Goal: Information Seeking & Learning: Learn about a topic

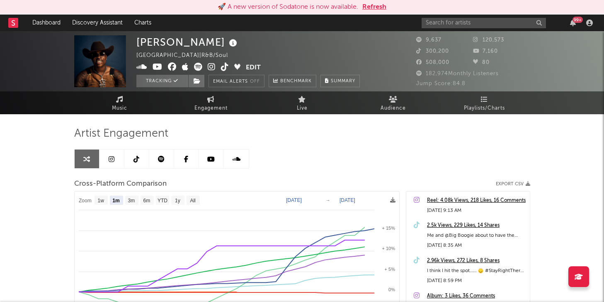
select select "1m"
click at [473, 16] on div "99 +" at bounding box center [509, 23] width 174 height 17
click at [378, 11] on button "Refresh" at bounding box center [375, 7] width 24 height 10
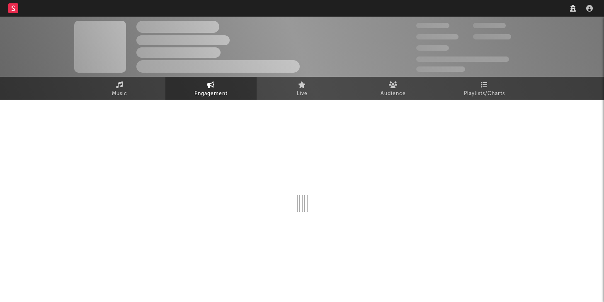
select select "1w"
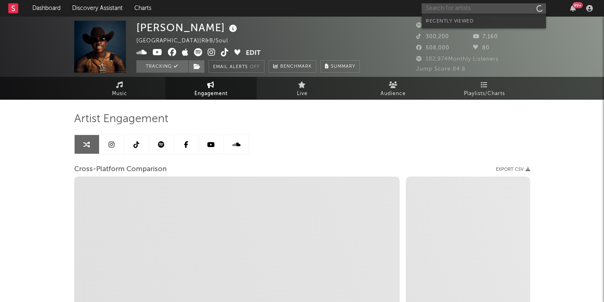
click at [437, 6] on input "text" at bounding box center [484, 8] width 124 height 10
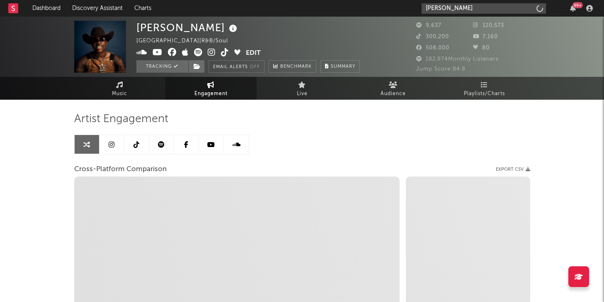
type input "lil kee"
select select "1m"
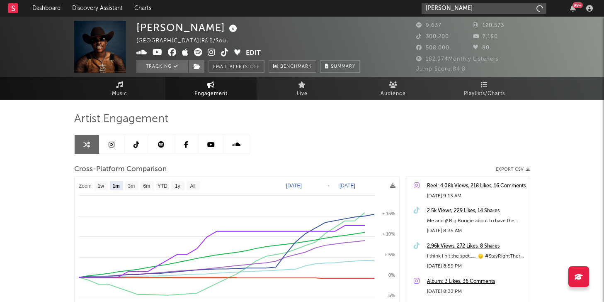
type input "lil kee"
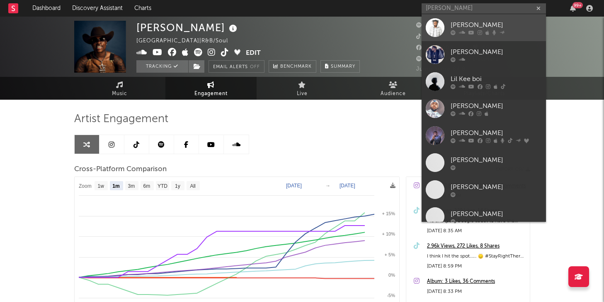
click at [461, 24] on div "Lil Kee" at bounding box center [496, 25] width 91 height 10
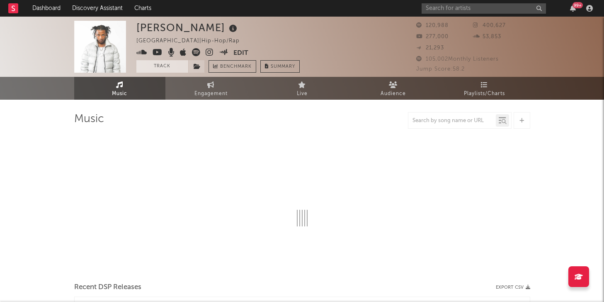
select select "6m"
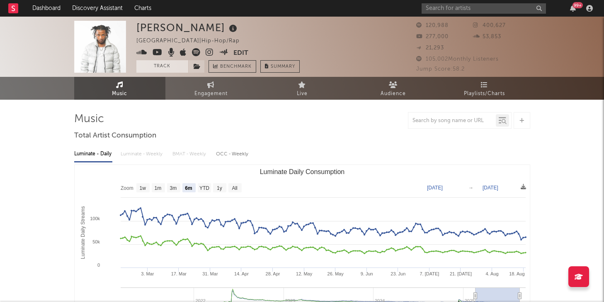
click at [175, 68] on button "Track" at bounding box center [162, 66] width 52 height 12
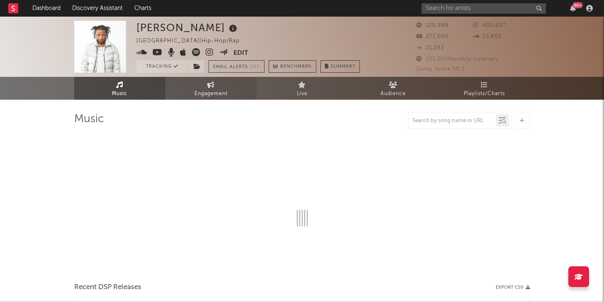
click at [195, 89] on span "Engagement" at bounding box center [211, 94] width 33 height 10
select select "1w"
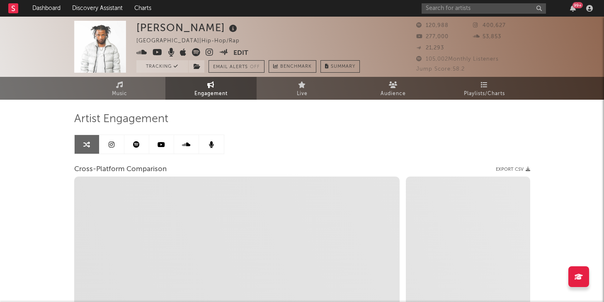
select select "1m"
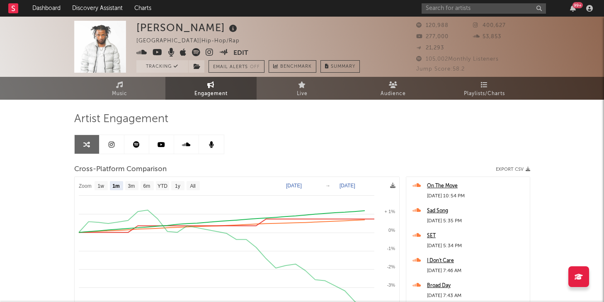
click at [144, 52] on icon at bounding box center [141, 52] width 11 height 8
click at [472, 6] on input "text" at bounding box center [484, 8] width 124 height 10
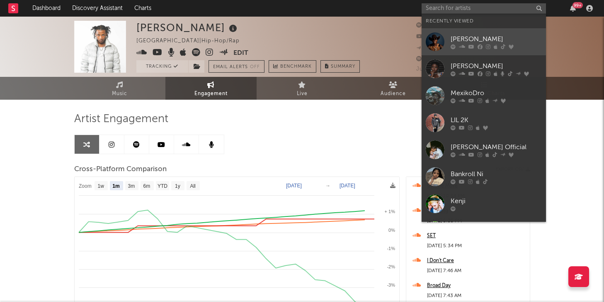
click at [479, 37] on div "[PERSON_NAME]" at bounding box center [496, 39] width 91 height 10
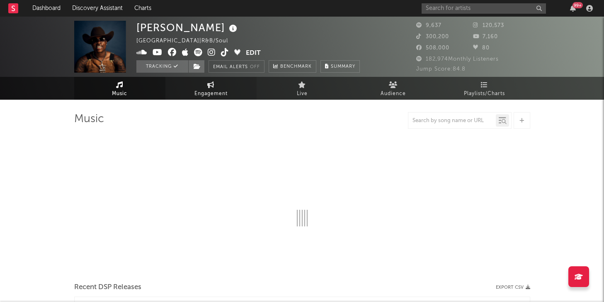
click at [237, 87] on link "Engagement" at bounding box center [211, 88] width 91 height 23
select select "1w"
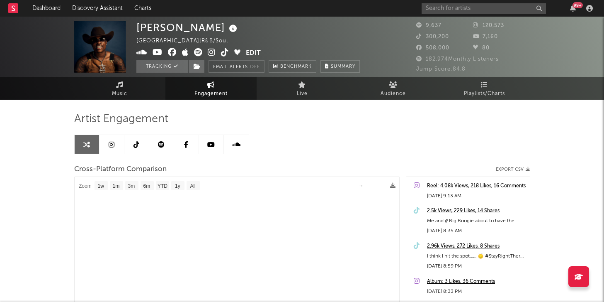
select select "1m"
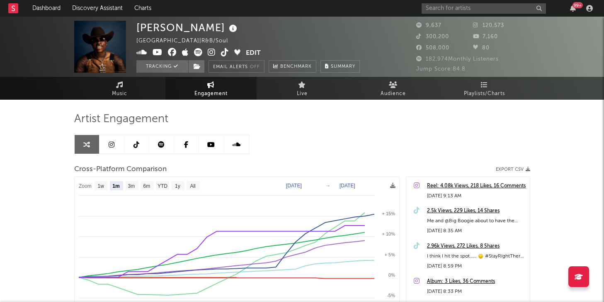
click at [293, 183] on text "[DATE]" at bounding box center [294, 186] width 16 height 6
type input "2025-06-19"
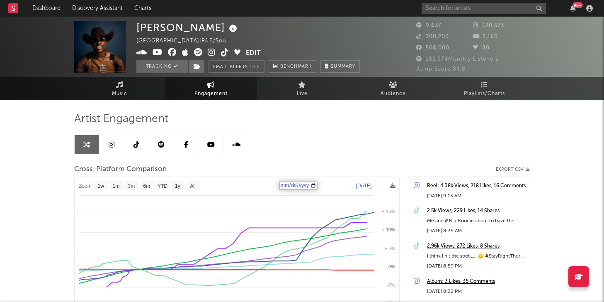
select select "1w"
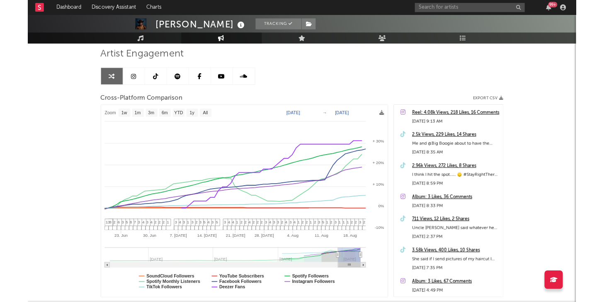
scroll to position [58, 0]
